Goal: Task Accomplishment & Management: Use online tool/utility

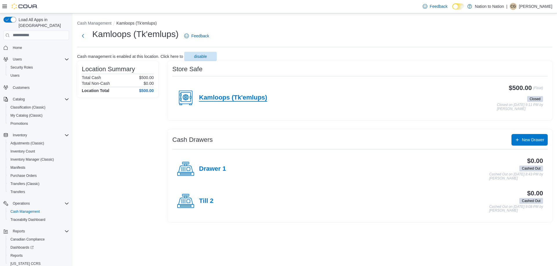
click at [213, 97] on h4 "Kamloops (Tk'emlups)" at bounding box center [233, 98] width 68 height 8
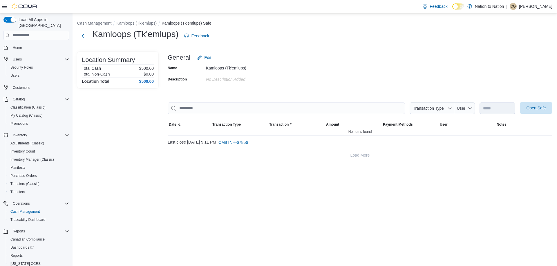
click at [536, 108] on span "Open Safe" at bounding box center [535, 108] width 19 height 6
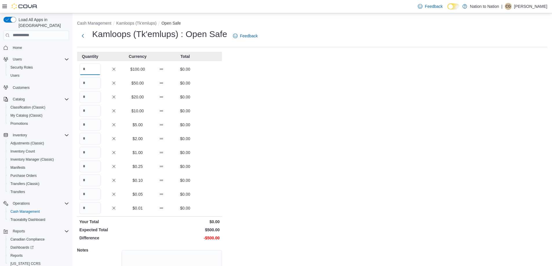
click at [90, 65] on input "Quantity" at bounding box center [89, 70] width 21 height 12
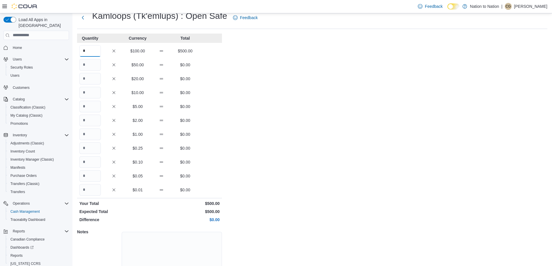
scroll to position [49, 0]
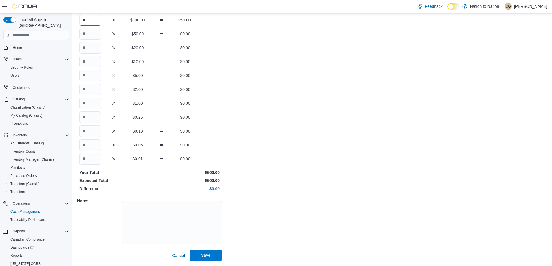
type input "*"
click at [208, 254] on span "Save" at bounding box center [205, 256] width 9 height 6
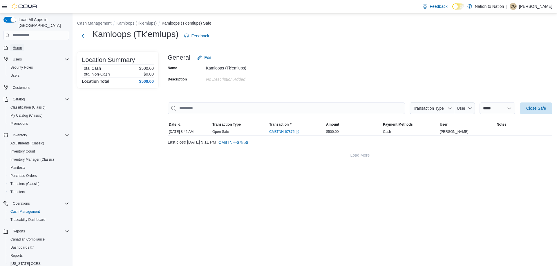
click at [17, 46] on span "Home" at bounding box center [17, 48] width 9 height 5
